Goal: Task Accomplishment & Management: Manage account settings

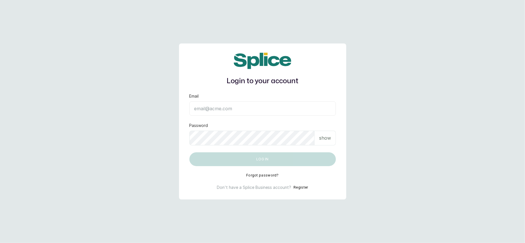
click at [244, 112] on input "Email" at bounding box center [262, 108] width 146 height 14
type input "L"
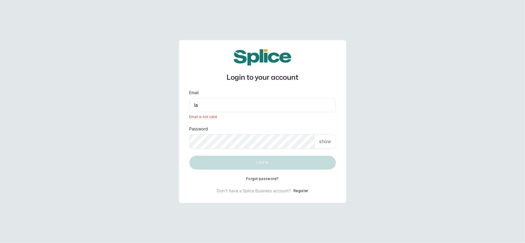
click at [210, 110] on input "la" at bounding box center [262, 105] width 146 height 14
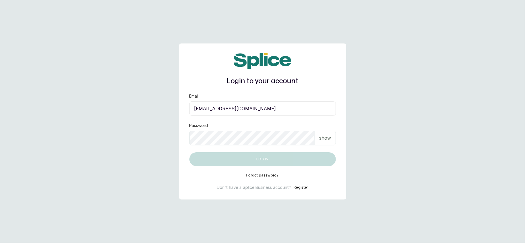
type input "layo@withsplice.com"
click at [330, 141] on p "show" at bounding box center [325, 138] width 12 height 7
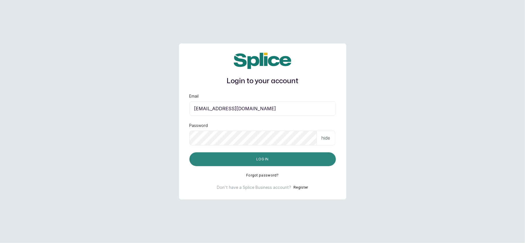
click at [280, 158] on button "Log in" at bounding box center [262, 159] width 146 height 14
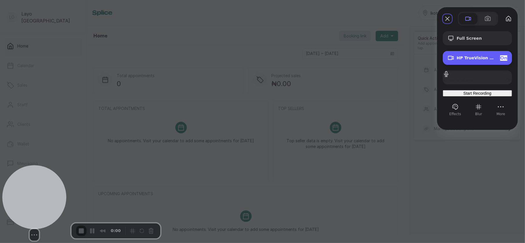
click at [460, 59] on span "HP TrueVision HD Camera (30c9:0064)" at bounding box center [476, 58] width 39 height 5
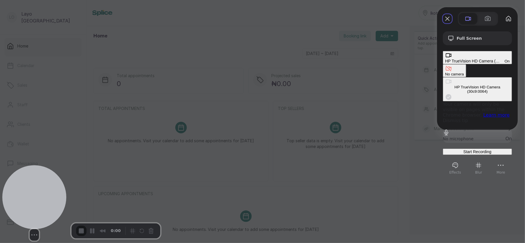
click at [443, 64] on button "No camera" at bounding box center [454, 70] width 23 height 13
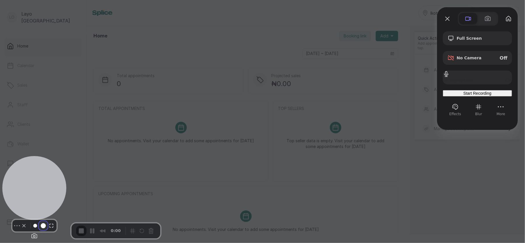
click at [39, 231] on button "Resize medium" at bounding box center [43, 225] width 9 height 9
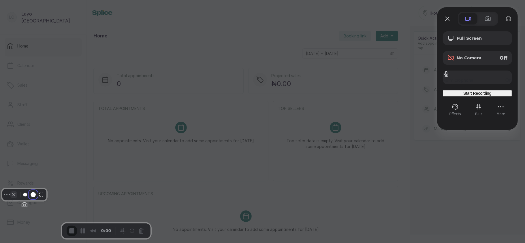
click at [17, 198] on button "Camera off" at bounding box center [13, 194] width 7 height 7
click at [139, 201] on div at bounding box center [262, 121] width 525 height 243
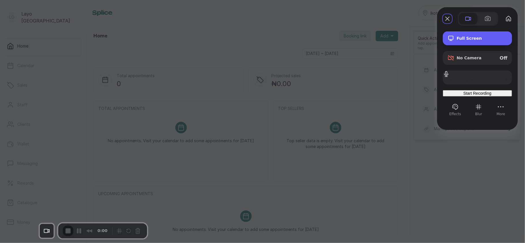
click at [480, 42] on div "Full Screen" at bounding box center [477, 38] width 69 height 14
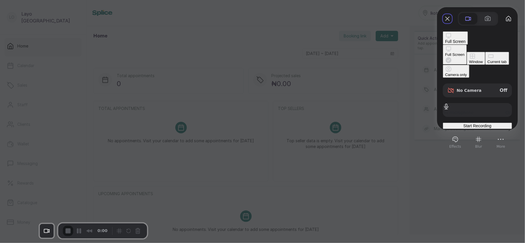
click at [485, 60] on button "Current tab" at bounding box center [497, 58] width 24 height 13
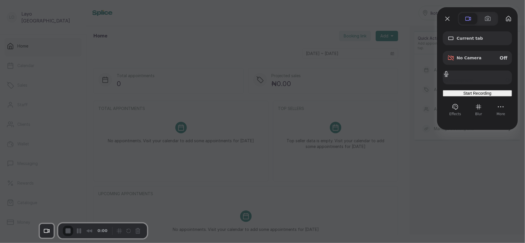
click at [469, 96] on span "Start Recording" at bounding box center [477, 93] width 28 height 5
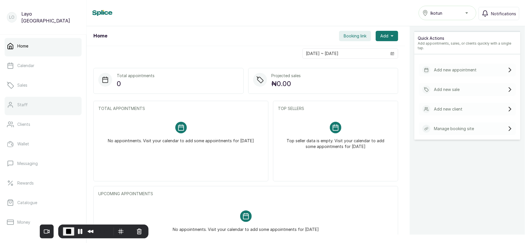
click at [28, 108] on link "Staff" at bounding box center [43, 105] width 77 height 16
